Goal: Task Accomplishment & Management: Manage account settings

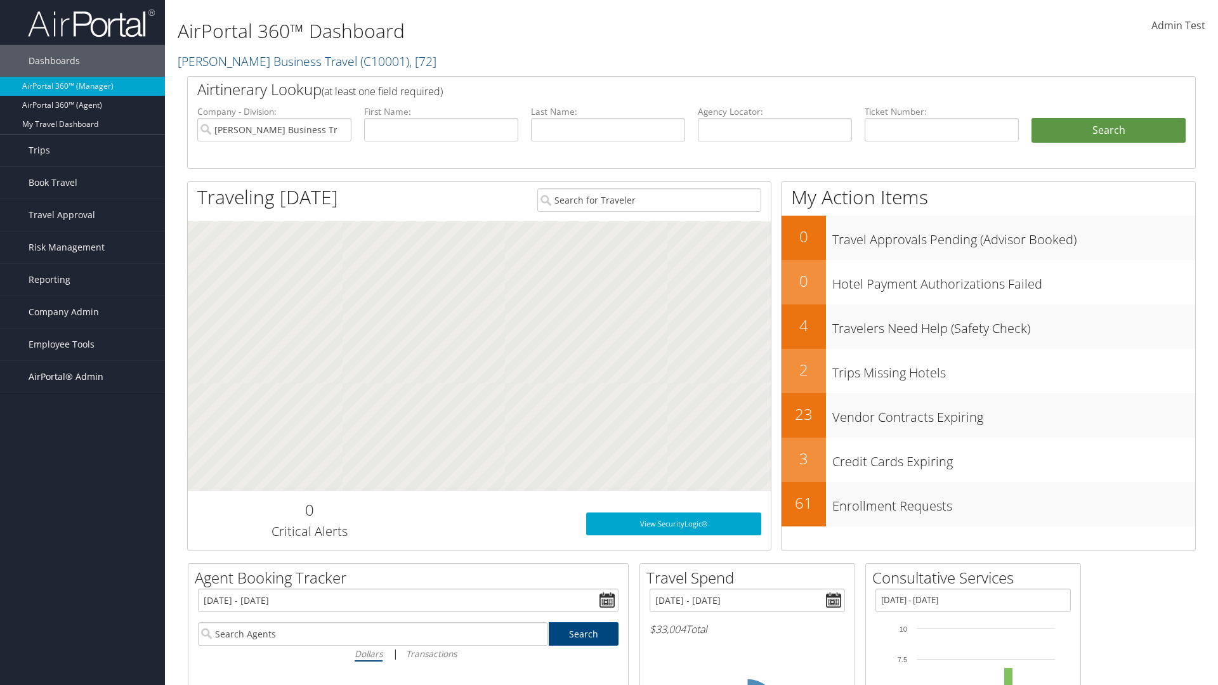
click at [82, 377] on span "AirPortal® Admin" at bounding box center [66, 377] width 75 height 32
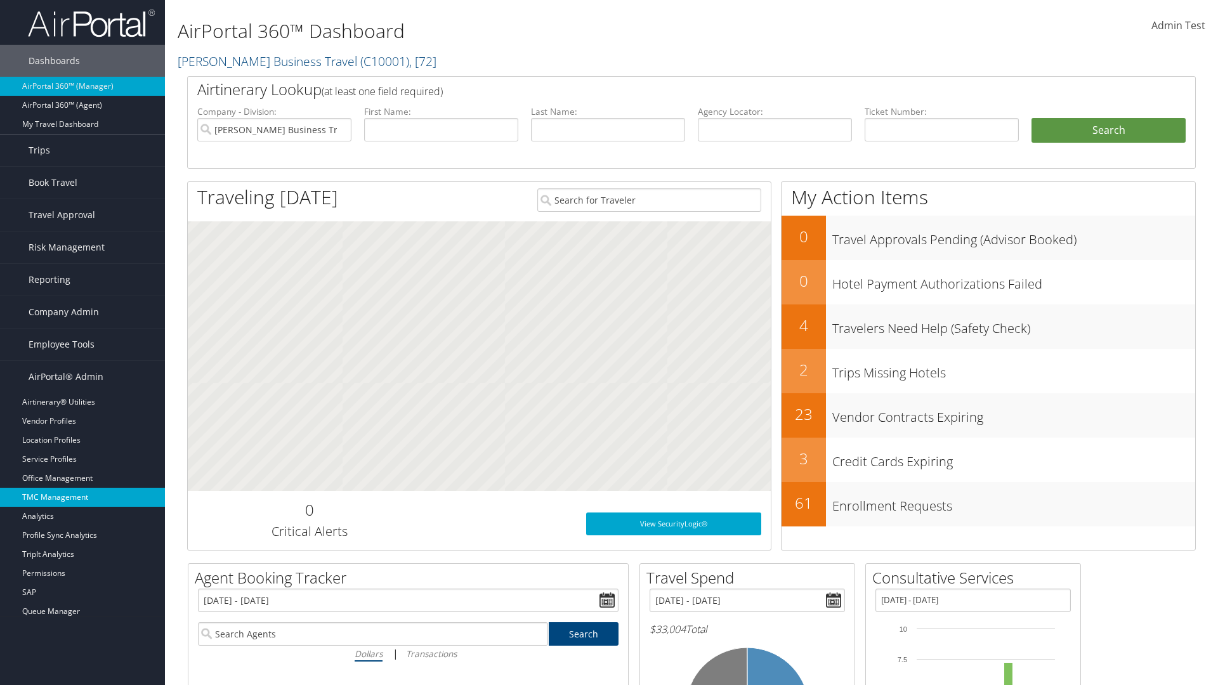
click at [82, 497] on link "TMC Management" at bounding box center [82, 497] width 165 height 19
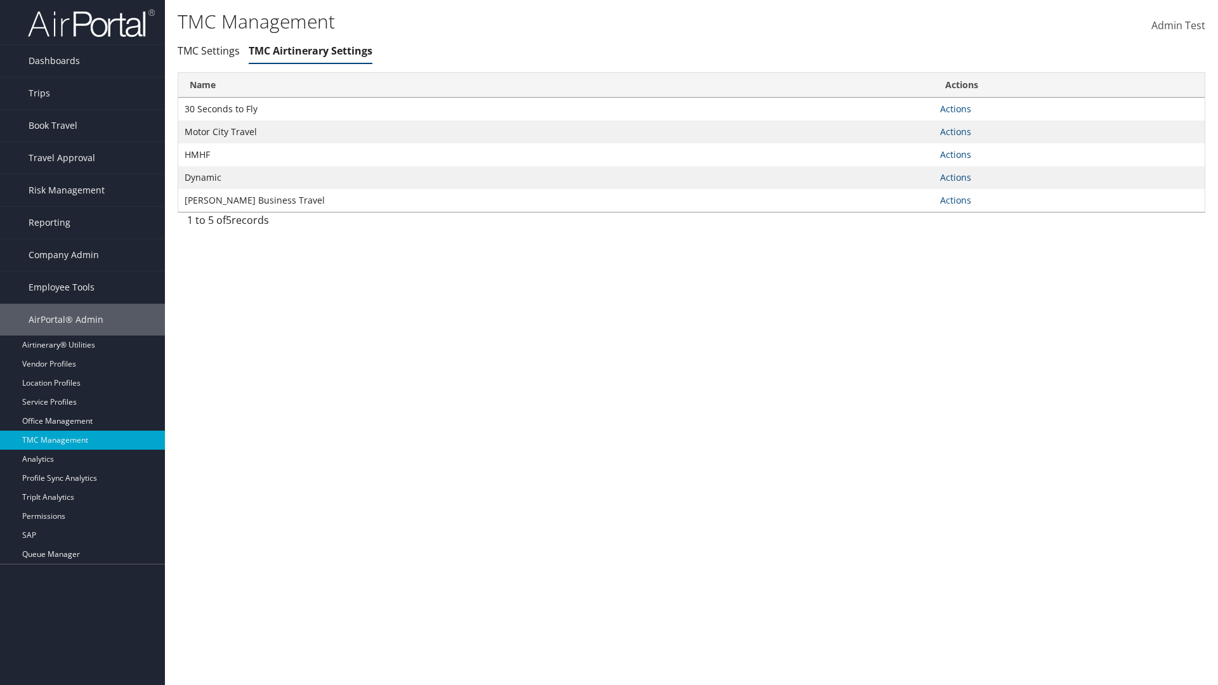
click at [955, 108] on link "Actions" at bounding box center [955, 109] width 31 height 12
click at [0, 0] on link "Manage General notes" at bounding box center [0, 0] width 0 height 0
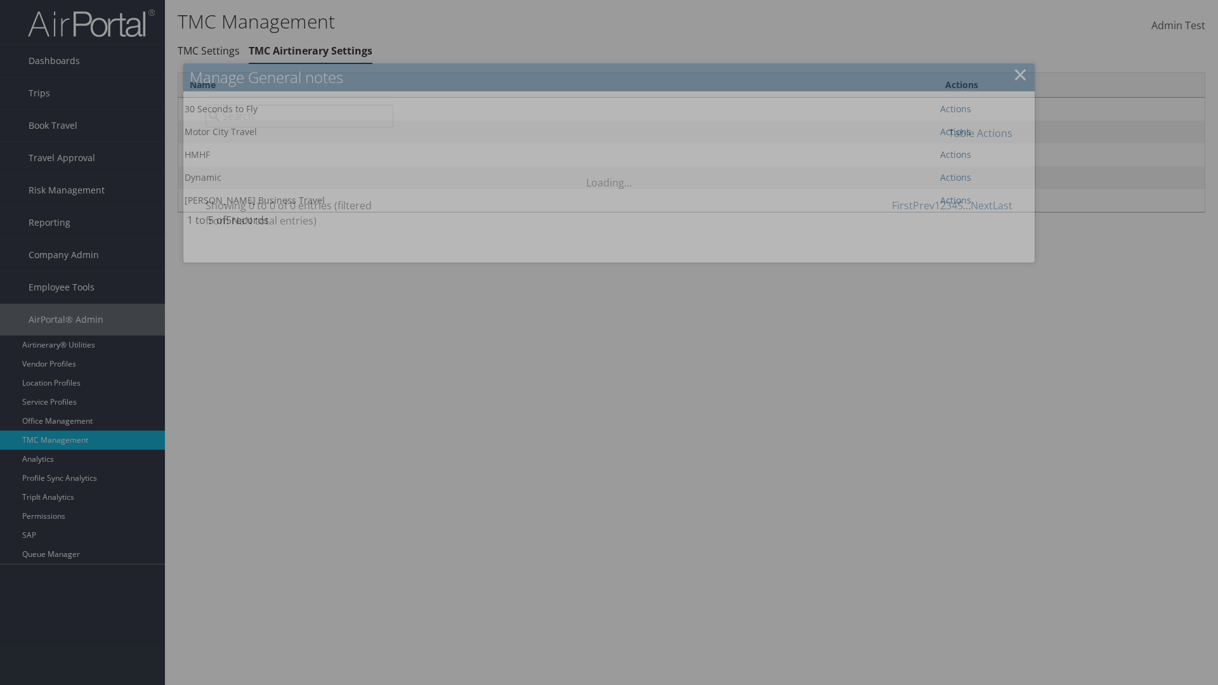
click at [980, 133] on link "Table Actions" at bounding box center [980, 133] width 64 height 14
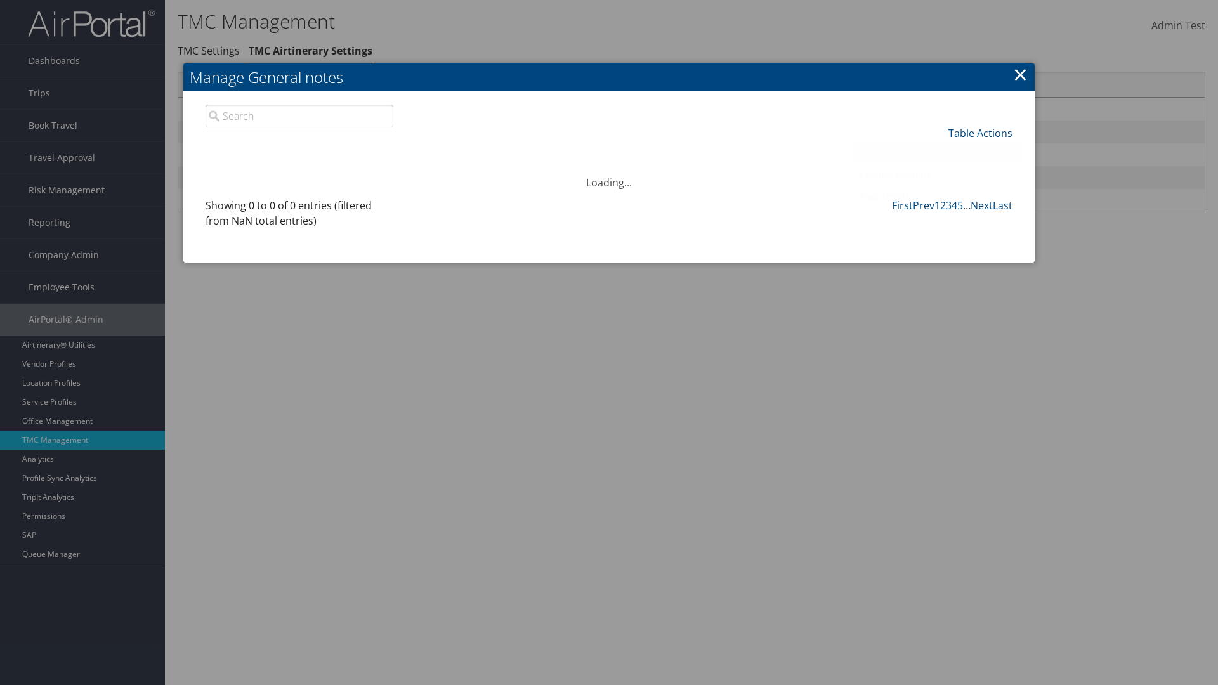
click at [937, 152] on link "New Record" at bounding box center [937, 153] width 167 height 22
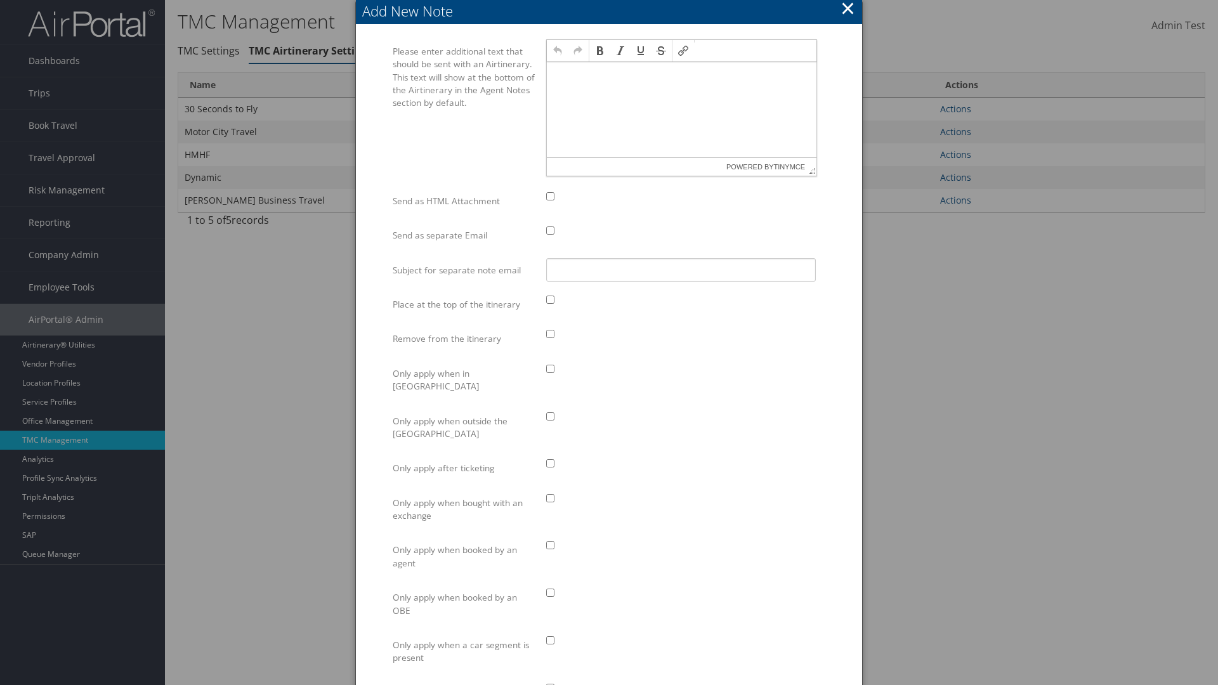
click at [681, 74] on p at bounding box center [681, 74] width 259 height 10
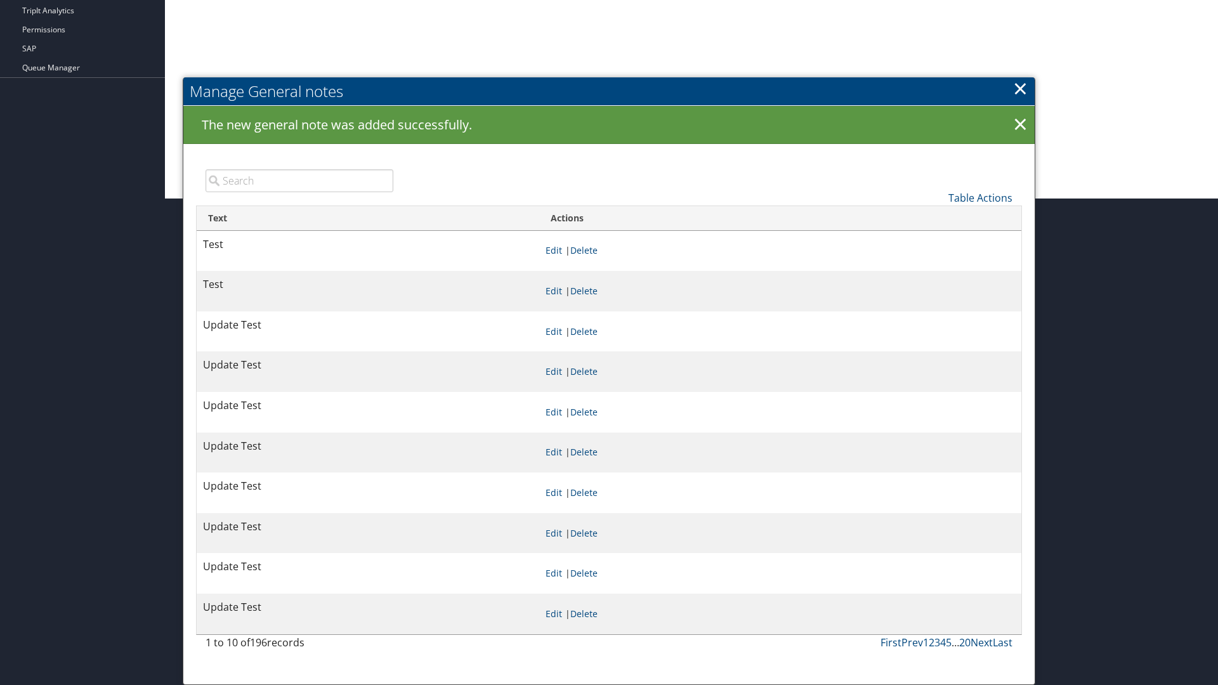
scroll to position [486, 0]
type input "Test"
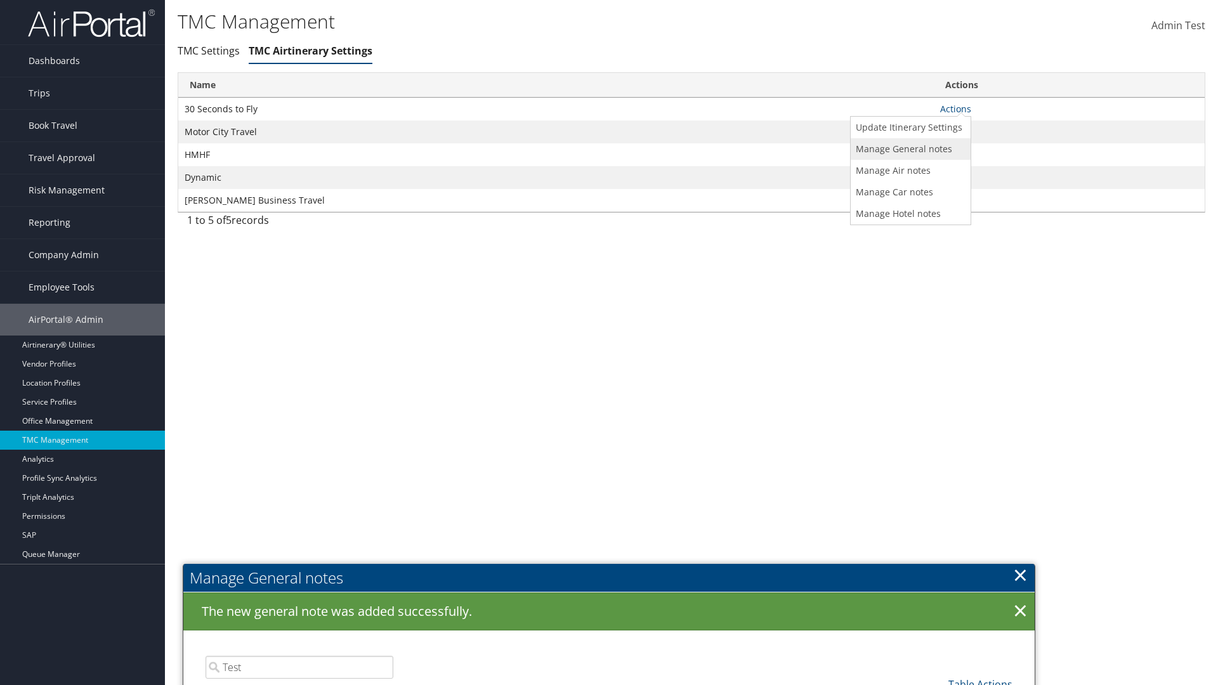
click at [908, 148] on link "Manage General notes" at bounding box center [909, 149] width 117 height 22
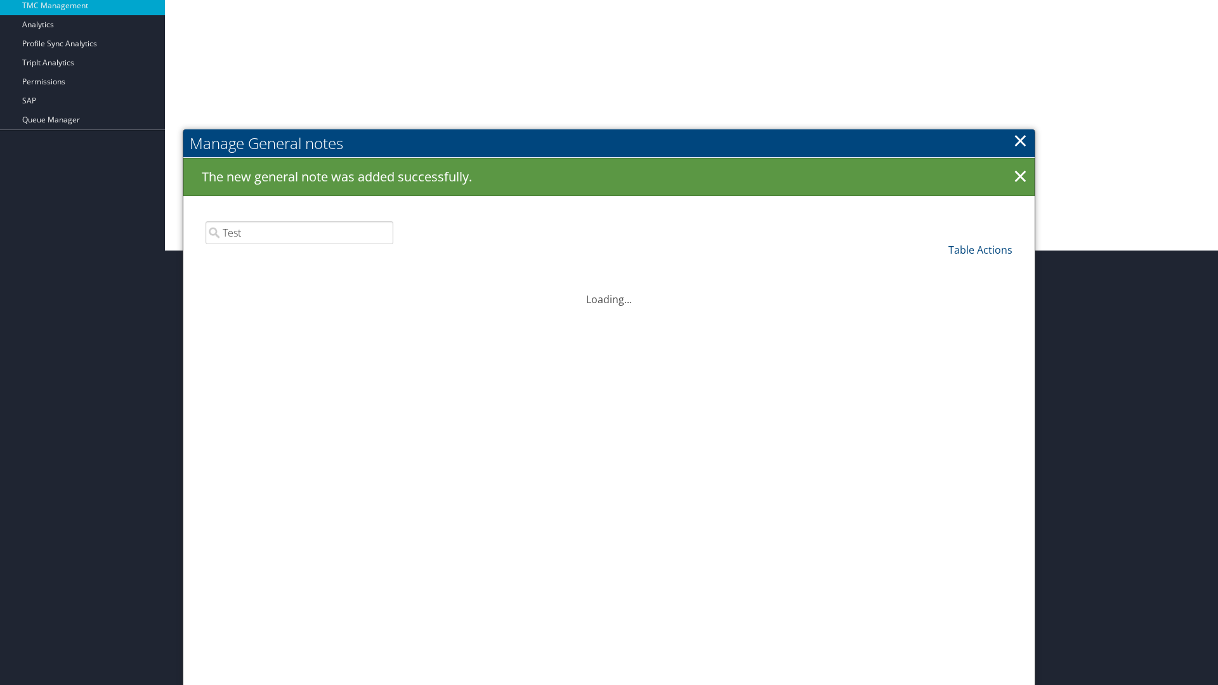
scroll to position [486, 0]
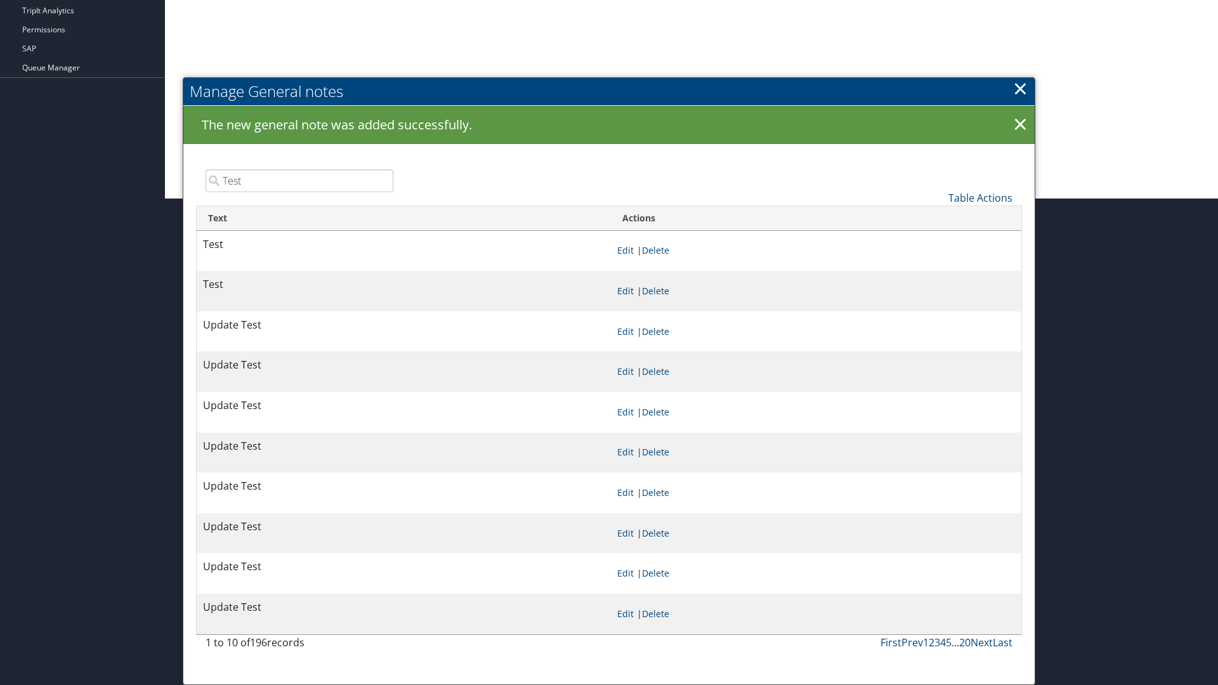
click at [625, 290] on link "Edit" at bounding box center [625, 291] width 16 height 12
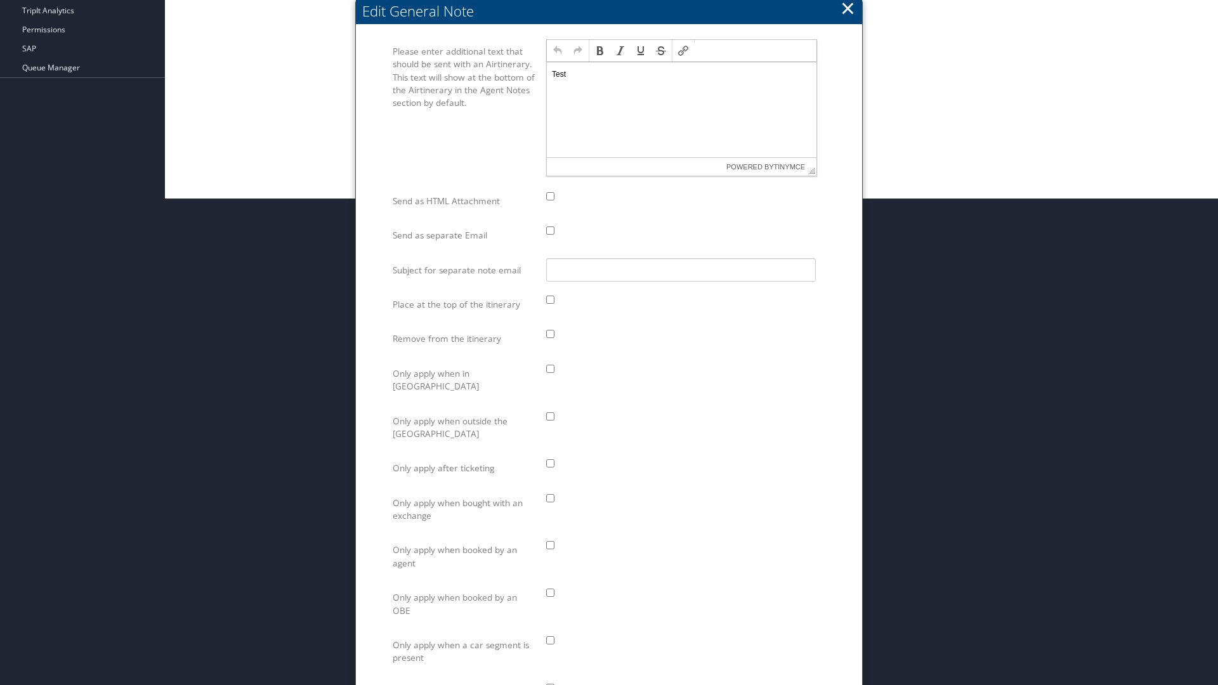
scroll to position [0, 0]
click at [681, 74] on p "Test" at bounding box center [681, 74] width 259 height 10
